Goal: Navigation & Orientation: Find specific page/section

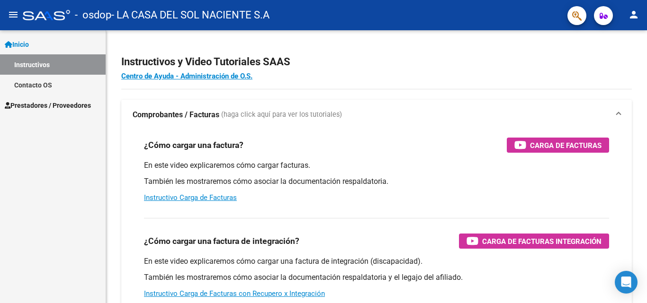
click at [65, 108] on span "Prestadores / Proveedores" at bounding box center [48, 105] width 86 height 10
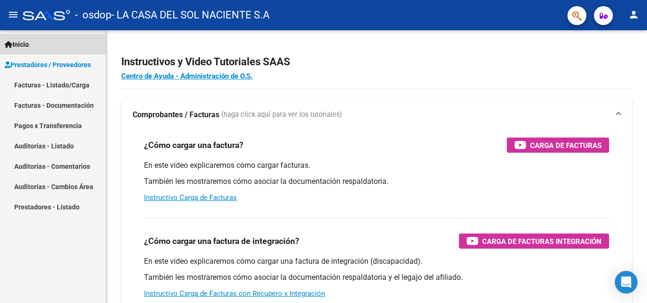
click at [24, 44] on span "Inicio" at bounding box center [17, 44] width 24 height 10
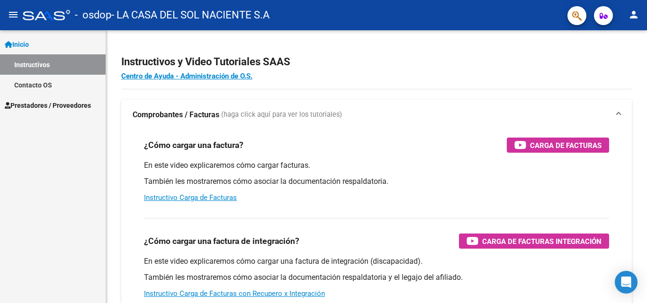
click at [632, 13] on mat-icon "person" at bounding box center [633, 14] width 11 height 11
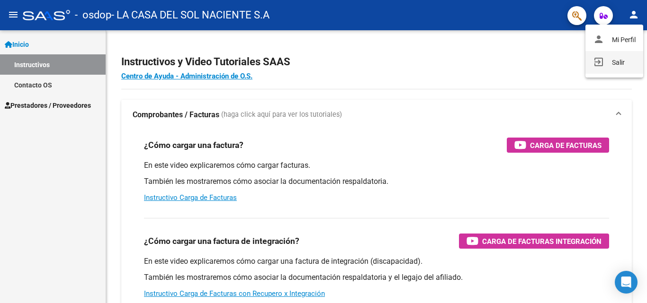
click at [617, 64] on button "exit_to_app Salir" at bounding box center [614, 62] width 58 height 23
